Goal: Check status: Check status

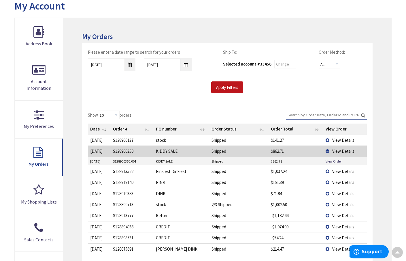
click at [328, 169] on td "View Details" at bounding box center [346, 171] width 44 height 11
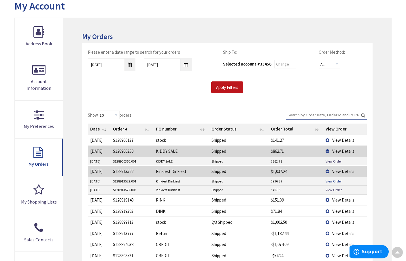
click at [337, 179] on link "View Order" at bounding box center [334, 181] width 16 height 5
click at [334, 159] on link "View Order" at bounding box center [334, 161] width 16 height 5
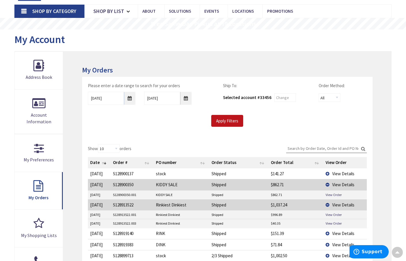
scroll to position [33, 0]
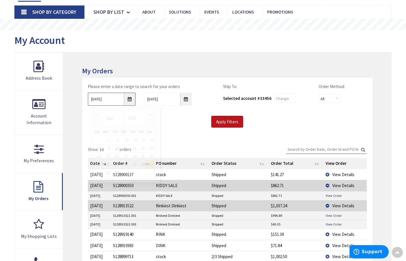
click at [129, 99] on input "9/27/2025" at bounding box center [112, 99] width 48 height 13
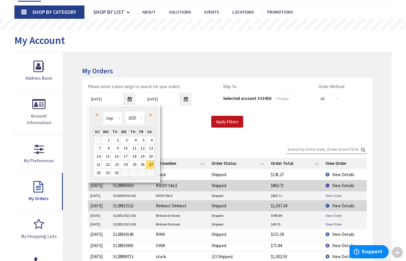
click at [97, 114] on span "Prev" at bounding box center [96, 114] width 2 height 3
click at [137, 140] on link "1" at bounding box center [133, 140] width 9 height 8
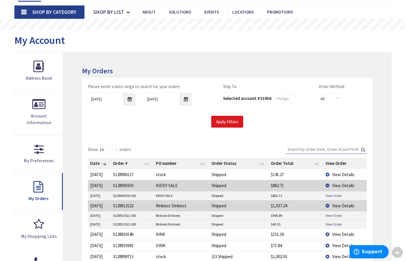
click at [221, 122] on input "Apply Filters" at bounding box center [227, 122] width 32 height 12
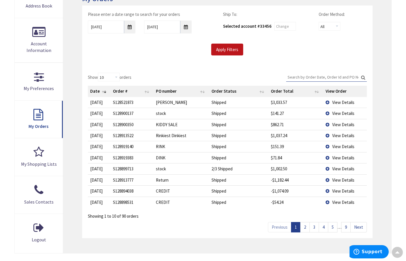
scroll to position [105, 0]
click at [305, 224] on link "2" at bounding box center [305, 226] width 10 height 10
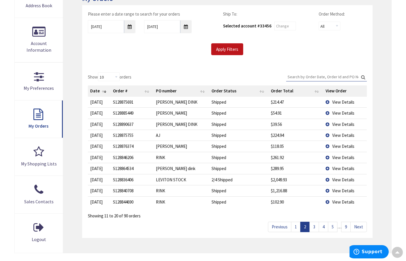
click at [316, 225] on link "3" at bounding box center [315, 226] width 10 height 10
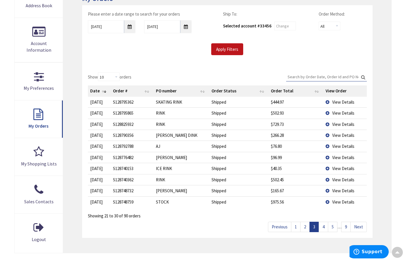
click at [325, 225] on link "4" at bounding box center [324, 226] width 10 height 10
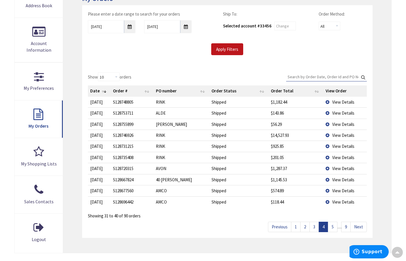
click at [333, 224] on link "5" at bounding box center [333, 226] width 10 height 10
click at [335, 225] on link "6" at bounding box center [333, 226] width 10 height 10
click at [329, 224] on link "7" at bounding box center [328, 226] width 10 height 10
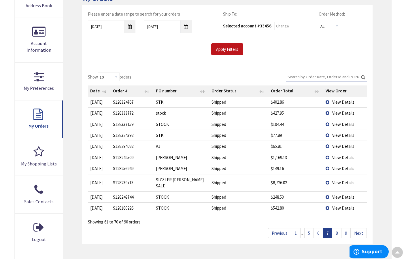
click at [328, 154] on td "View Details" at bounding box center [346, 157] width 44 height 11
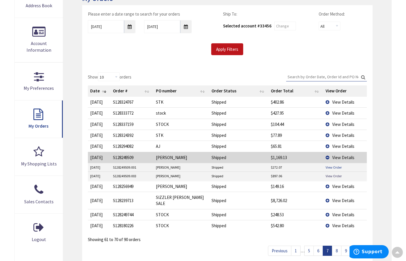
click at [336, 166] on link "View Order" at bounding box center [334, 167] width 16 height 5
click at [336, 245] on link "8" at bounding box center [337, 250] width 10 height 10
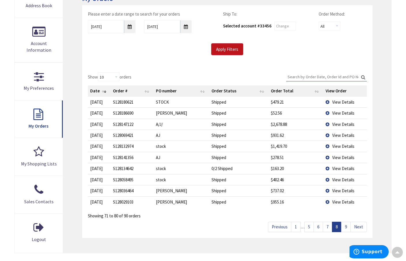
click at [346, 221] on link "9" at bounding box center [346, 226] width 10 height 10
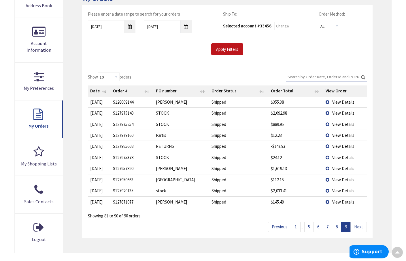
click at [358, 223] on link "Next" at bounding box center [359, 226] width 16 height 10
click at [361, 225] on link "Next" at bounding box center [359, 226] width 16 height 10
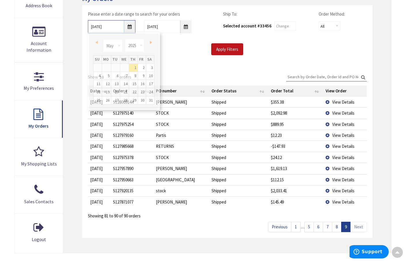
click at [130, 27] on input "05/01/2025" at bounding box center [112, 26] width 48 height 13
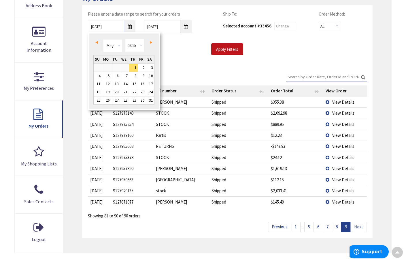
click at [96, 42] on span "Prev" at bounding box center [96, 42] width 2 height 3
click at [99, 66] on link "1" at bounding box center [98, 68] width 8 height 8
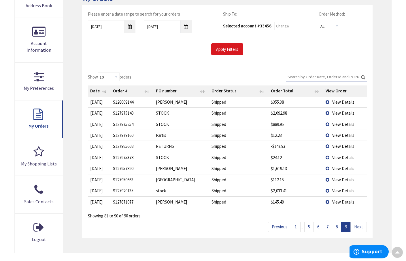
click at [220, 48] on input "Apply Filters" at bounding box center [227, 49] width 32 height 12
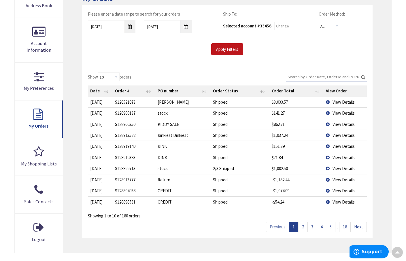
click at [331, 224] on link "5" at bounding box center [331, 226] width 10 height 10
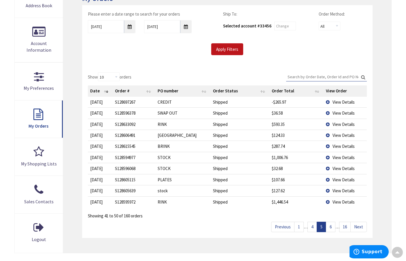
click at [332, 225] on link "6" at bounding box center [331, 226] width 10 height 10
click at [332, 225] on link "7" at bounding box center [331, 226] width 10 height 10
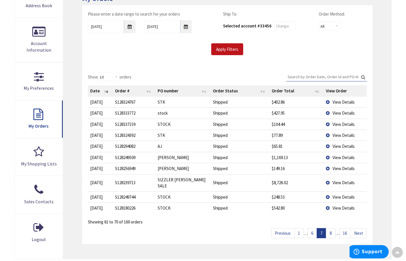
click at [332, 228] on link "8" at bounding box center [331, 233] width 10 height 10
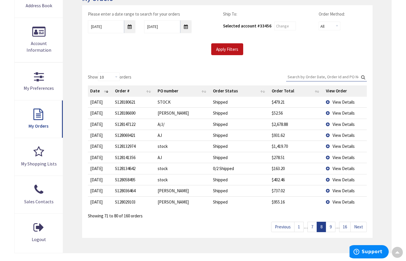
click at [332, 225] on link "9" at bounding box center [331, 226] width 10 height 10
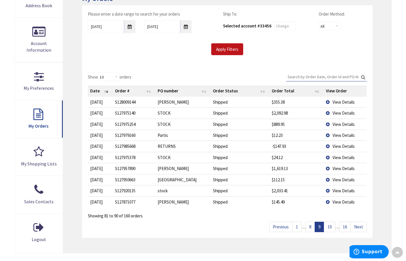
click at [332, 225] on link "10" at bounding box center [330, 226] width 12 height 10
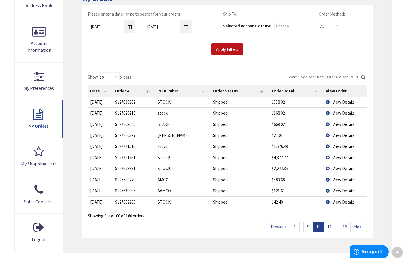
click at [332, 225] on link "11" at bounding box center [330, 226] width 12 height 10
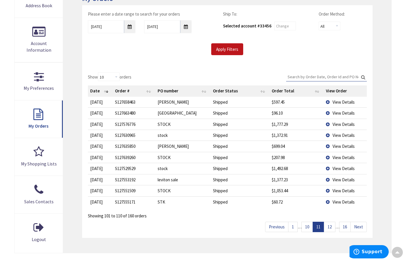
click at [332, 225] on link "12" at bounding box center [330, 226] width 12 height 10
click at [332, 225] on link "13" at bounding box center [330, 226] width 12 height 10
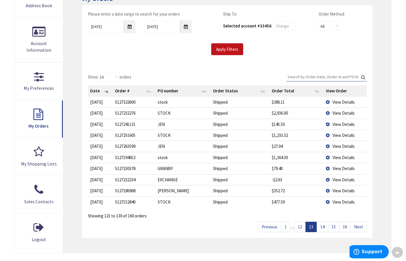
click at [332, 225] on link "15" at bounding box center [334, 226] width 12 height 10
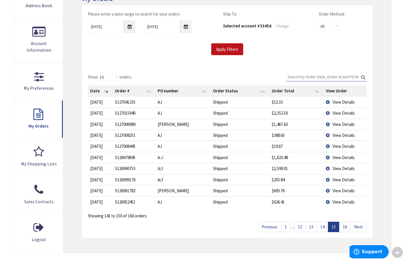
click at [332, 225] on link "15" at bounding box center [334, 226] width 12 height 10
click at [345, 223] on link "16" at bounding box center [345, 226] width 12 height 10
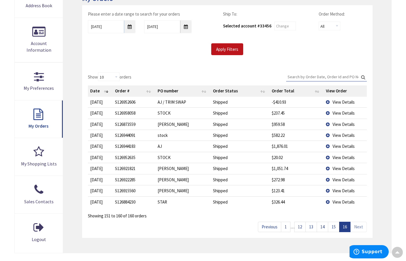
click at [357, 225] on link "Next" at bounding box center [359, 226] width 16 height 10
click at [130, 27] on input "12/01/2024" at bounding box center [112, 26] width 48 height 13
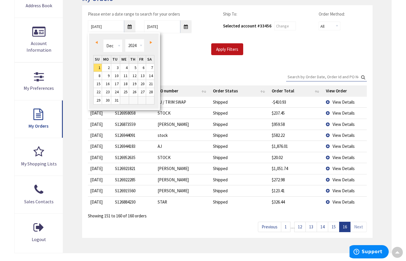
click at [96, 42] on span "Prev" at bounding box center [96, 42] width 2 height 3
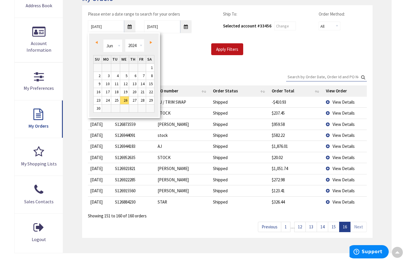
click at [96, 42] on span "Prev" at bounding box center [96, 42] width 2 height 3
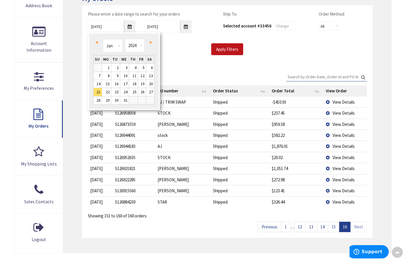
click at [96, 42] on span "Prev" at bounding box center [96, 42] width 2 height 3
click at [150, 43] on span "Next" at bounding box center [151, 42] width 2 height 3
click at [110, 66] on link "1" at bounding box center [106, 68] width 9 height 8
type input "01/01/2024"
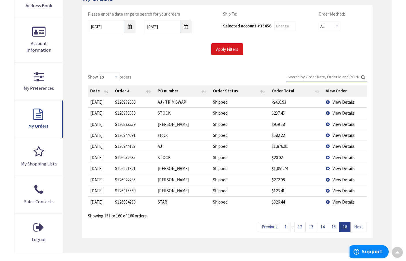
click at [218, 50] on input "Apply Filters" at bounding box center [227, 49] width 32 height 12
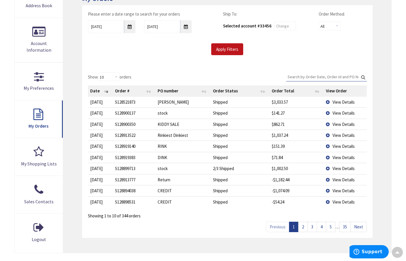
click at [331, 225] on link "5" at bounding box center [331, 226] width 10 height 10
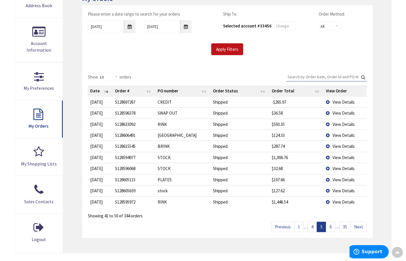
click at [331, 225] on link "6" at bounding box center [331, 226] width 10 height 10
click at [331, 225] on link "7" at bounding box center [331, 226] width 10 height 10
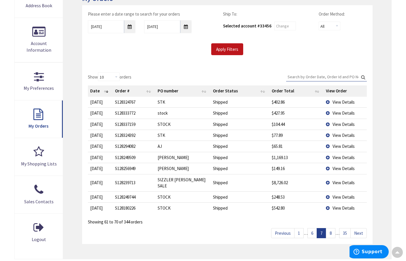
click at [331, 228] on link "8" at bounding box center [331, 233] width 10 height 10
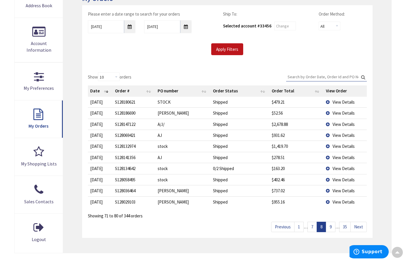
click at [331, 225] on link "9" at bounding box center [331, 226] width 10 height 10
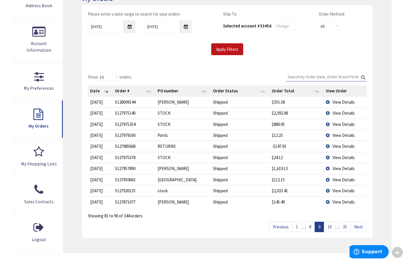
click at [331, 225] on link "10" at bounding box center [330, 226] width 12 height 10
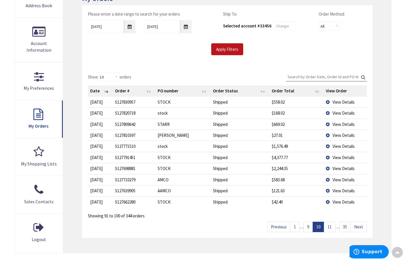
click at [331, 225] on link "11" at bounding box center [330, 226] width 12 height 10
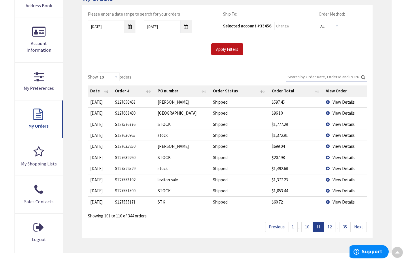
click at [331, 225] on link "12" at bounding box center [330, 226] width 12 height 10
click at [331, 225] on link "13" at bounding box center [330, 226] width 12 height 10
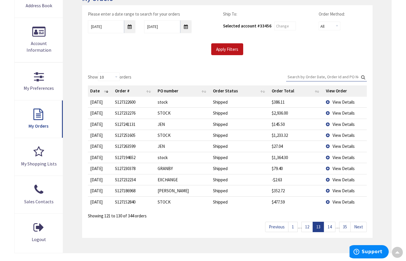
click at [331, 225] on link "14" at bounding box center [330, 226] width 12 height 10
click at [331, 225] on link "15" at bounding box center [330, 226] width 12 height 10
click at [305, 225] on link "14" at bounding box center [308, 226] width 12 height 10
click at [329, 112] on td "View Details" at bounding box center [345, 112] width 43 height 11
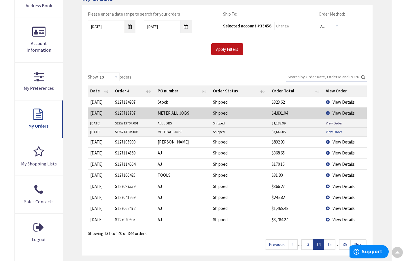
click at [334, 129] on link "View Order" at bounding box center [334, 131] width 16 height 5
click at [332, 242] on link "15" at bounding box center [330, 244] width 12 height 10
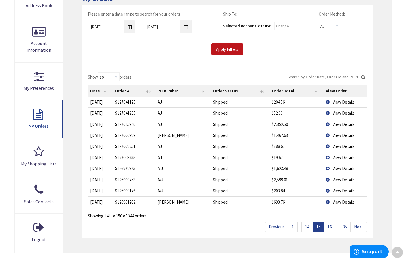
click at [328, 224] on link "16" at bounding box center [330, 226] width 12 height 10
click at [328, 224] on link "17" at bounding box center [330, 226] width 12 height 10
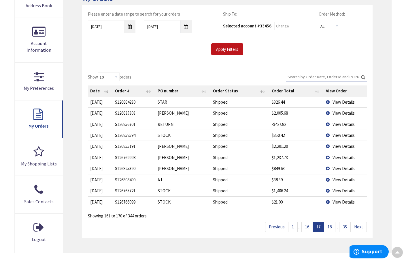
click at [328, 224] on link "18" at bounding box center [330, 226] width 12 height 10
click at [328, 224] on link "19" at bounding box center [330, 226] width 12 height 10
click at [328, 224] on link "20" at bounding box center [330, 226] width 12 height 10
click at [328, 224] on link "21" at bounding box center [330, 226] width 12 height 10
click at [328, 224] on link "22" at bounding box center [330, 226] width 12 height 10
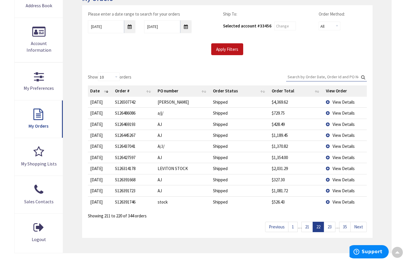
click at [320, 224] on link "22" at bounding box center [319, 226] width 12 height 10
click at [308, 225] on link "21" at bounding box center [308, 226] width 12 height 10
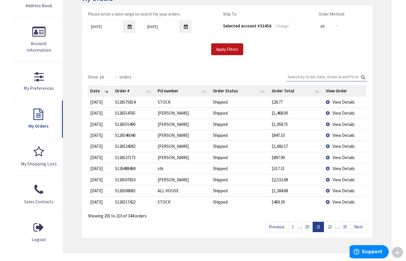
click at [328, 187] on td "View Details" at bounding box center [345, 190] width 43 height 11
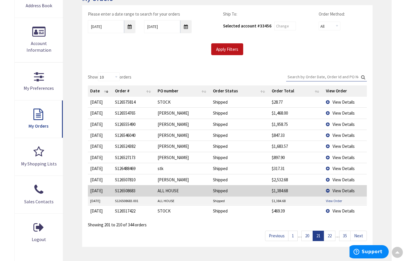
click at [333, 198] on link "View Order" at bounding box center [334, 200] width 16 height 5
click at [330, 234] on link "22" at bounding box center [330, 235] width 12 height 10
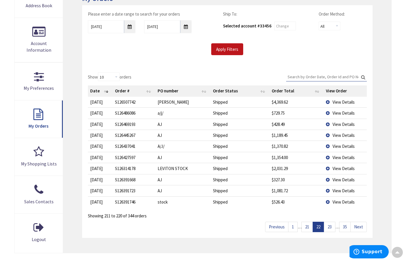
click at [329, 223] on link "23" at bounding box center [330, 226] width 12 height 10
click at [330, 223] on link "24" at bounding box center [330, 226] width 12 height 10
click at [330, 223] on link "25" at bounding box center [330, 226] width 12 height 10
click at [330, 224] on link "26" at bounding box center [330, 226] width 12 height 10
click at [331, 225] on link "27" at bounding box center [330, 226] width 12 height 10
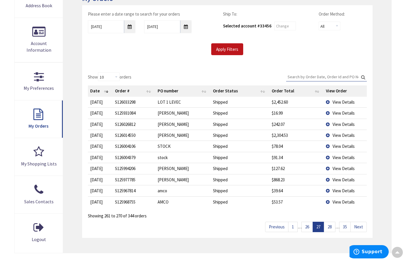
click at [331, 225] on link "28" at bounding box center [330, 226] width 12 height 10
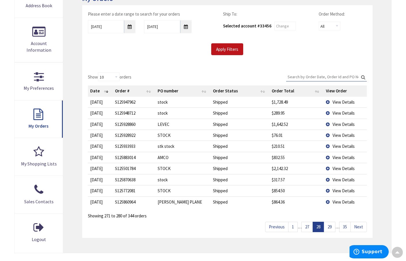
click at [331, 225] on link "29" at bounding box center [330, 226] width 12 height 10
click at [331, 225] on link "30" at bounding box center [330, 226] width 12 height 10
click at [331, 225] on link "31" at bounding box center [330, 226] width 12 height 10
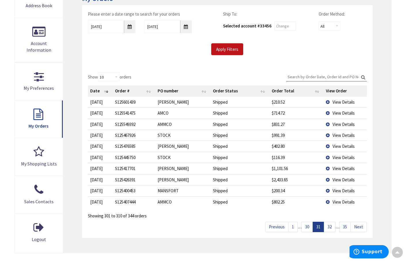
click at [335, 188] on span "View Details" at bounding box center [344, 190] width 22 height 5
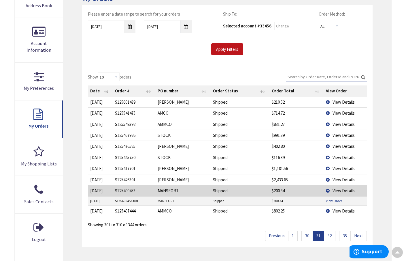
click at [331, 198] on link "View Order" at bounding box center [334, 200] width 16 height 5
click at [328, 233] on link "32" at bounding box center [330, 235] width 12 height 10
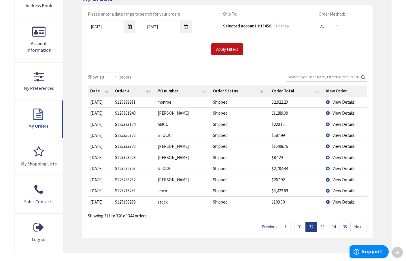
click at [324, 224] on link "33" at bounding box center [323, 226] width 12 height 10
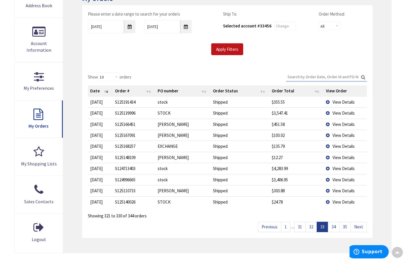
click at [334, 225] on link "34" at bounding box center [334, 226] width 12 height 10
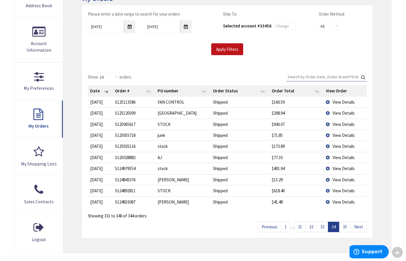
click at [345, 224] on link "35" at bounding box center [345, 226] width 12 height 10
